Goal: Task Accomplishment & Management: Use online tool/utility

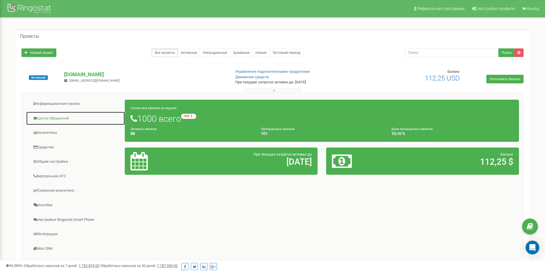
click at [51, 116] on link "Центр обращений" at bounding box center [75, 118] width 99 height 14
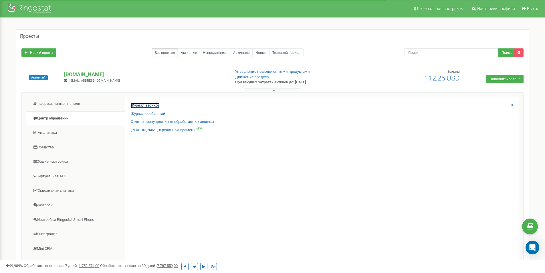
click at [136, 103] on link "Журнал звонков" at bounding box center [145, 105] width 29 height 5
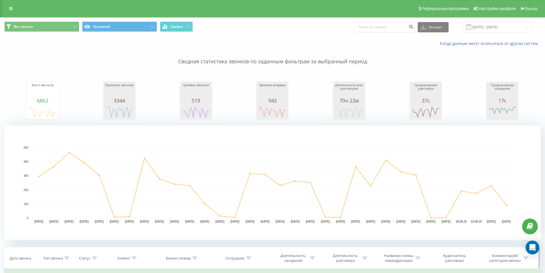
click at [194, 259] on icon at bounding box center [194, 258] width 5 height 3
click at [134, 256] on div at bounding box center [134, 258] width 5 height 5
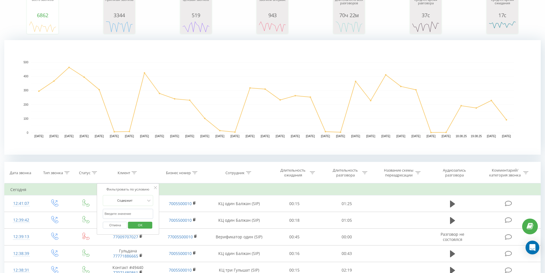
scroll to position [86, 0]
click at [129, 208] on input "text" at bounding box center [128, 213] width 50 height 10
paste input "[PHONE_NUMBER]"
click at [106, 213] on input "[PHONE_NUMBER]" at bounding box center [128, 213] width 50 height 10
type input "77771191111"
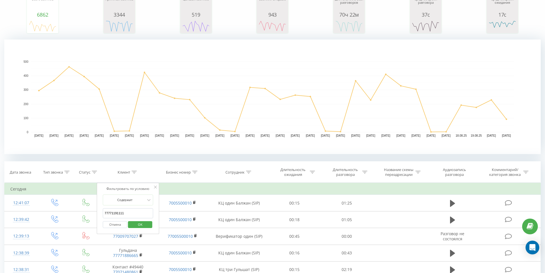
click at [156, 227] on div "Фильтровать по условию Содержит 77771191111 Отмена OK" at bounding box center [128, 209] width 62 height 52
click at [146, 224] on span "OK" at bounding box center [140, 224] width 16 height 9
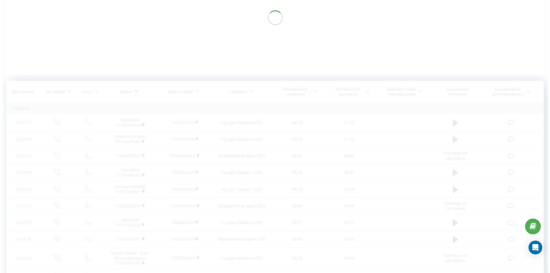
scroll to position [66, 0]
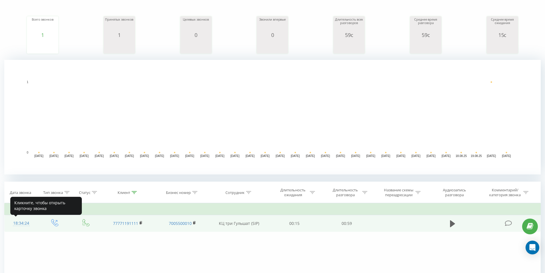
click at [23, 222] on div "18:34:24" at bounding box center [21, 223] width 22 height 11
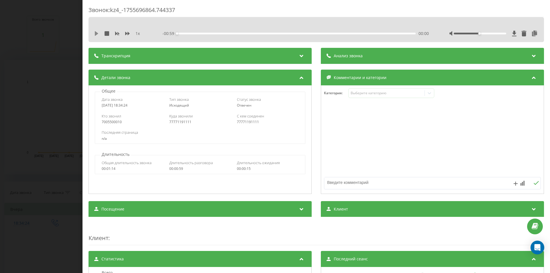
click at [98, 34] on icon at bounding box center [96, 33] width 5 height 5
click at [271, 33] on div "00:23" at bounding box center [296, 34] width 239 height 2
click at [328, 34] on div "00:28" at bounding box center [296, 34] width 239 height 2
click at [379, 36] on div "- 00:19 00:40 00:40" at bounding box center [295, 34] width 266 height 6
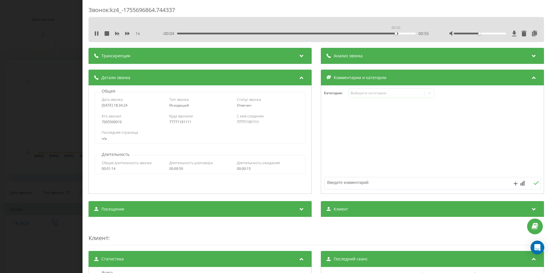
click at [395, 33] on div "00:55" at bounding box center [296, 34] width 239 height 2
click at [178, 33] on div "00:57" at bounding box center [296, 34] width 239 height 2
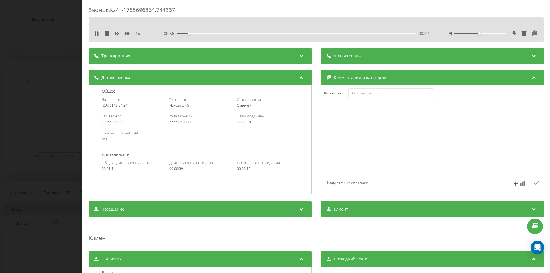
click at [193, 33] on div "00:02" at bounding box center [296, 34] width 239 height 2
click at [212, 34] on div "00:09" at bounding box center [296, 34] width 239 height 2
click at [225, 33] on div "00:12" at bounding box center [296, 34] width 239 height 2
click at [237, 33] on div "00:13" at bounding box center [296, 34] width 239 height 2
click at [248, 33] on div "00:15" at bounding box center [296, 34] width 239 height 2
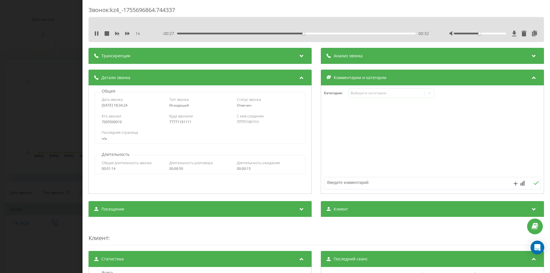
click at [314, 34] on div "00:32" at bounding box center [296, 34] width 239 height 2
click at [339, 34] on div "00:36" at bounding box center [296, 34] width 239 height 2
click at [106, 34] on icon at bounding box center [107, 33] width 5 height 5
click at [95, 32] on icon at bounding box center [96, 33] width 3 height 5
click at [366, 36] on div "- 00:59 00:00 00:00" at bounding box center [295, 34] width 266 height 6
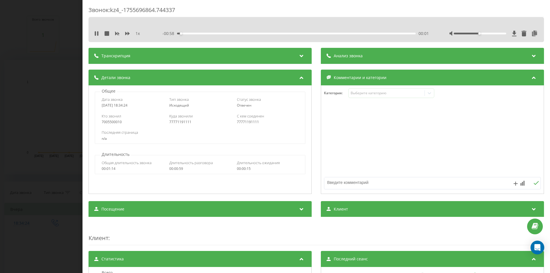
click at [364, 31] on div "- 00:58 00:01 00:01" at bounding box center [295, 34] width 266 height 6
click at [363, 34] on div "00:01" at bounding box center [296, 34] width 239 height 2
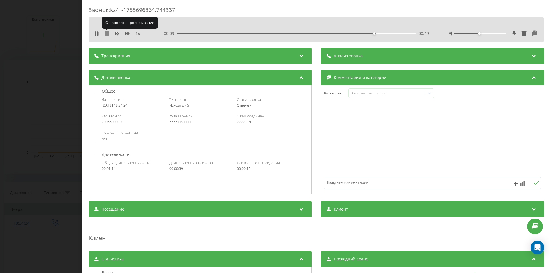
click at [107, 33] on icon at bounding box center [107, 33] width 5 height 5
